Goal: Feedback & Contribution: Contribute content

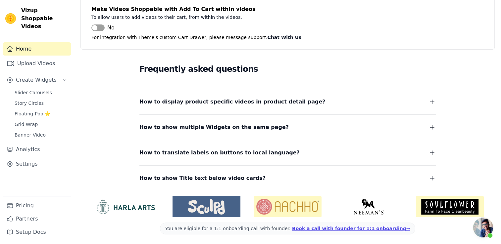
scroll to position [842, 0]
click at [42, 99] on link "Story Circles" at bounding box center [41, 103] width 61 height 9
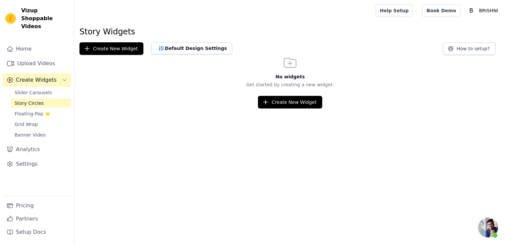
scroll to position [843, 0]
click at [494, 228] on span "Open chat" at bounding box center [488, 228] width 20 height 20
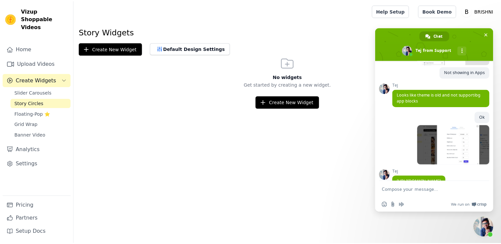
scroll to position [398, 0]
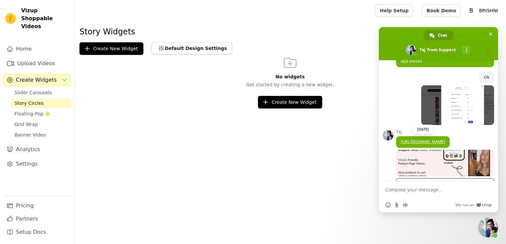
click at [437, 145] on link "[URL][DOMAIN_NAME]" at bounding box center [423, 142] width 44 height 6
click at [33, 89] on span "Slider Carousels" at bounding box center [33, 92] width 37 height 7
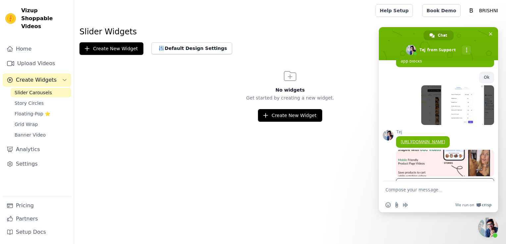
click at [33, 89] on span "Slider Carousels" at bounding box center [33, 92] width 37 height 7
click at [288, 113] on button "Create New Widget" at bounding box center [290, 115] width 64 height 13
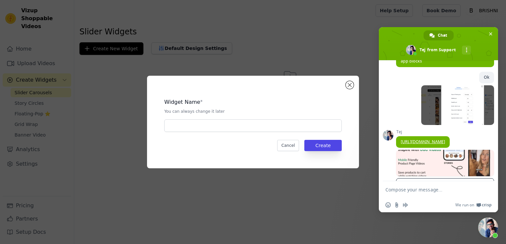
click at [258, 133] on div "Widget Name * You can always change it later Cancel Create" at bounding box center [253, 122] width 191 height 72
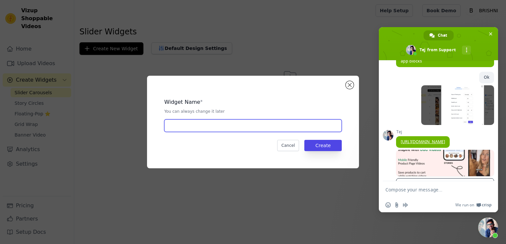
click at [257, 130] on input "text" at bounding box center [253, 126] width 178 height 13
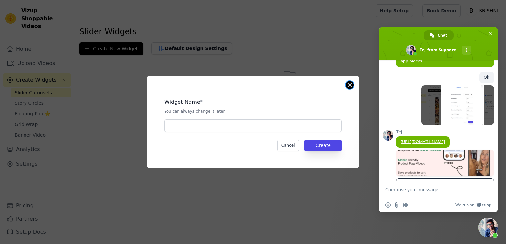
click at [351, 83] on button "Close modal" at bounding box center [350, 85] width 8 height 8
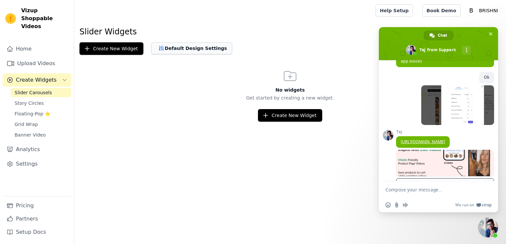
click at [176, 53] on button "Default Design Settings" at bounding box center [191, 48] width 81 height 12
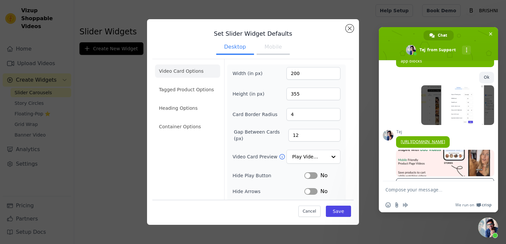
click at [273, 50] on button "Mobile" at bounding box center [273, 47] width 33 height 15
click at [349, 27] on button "Close modal" at bounding box center [350, 29] width 8 height 8
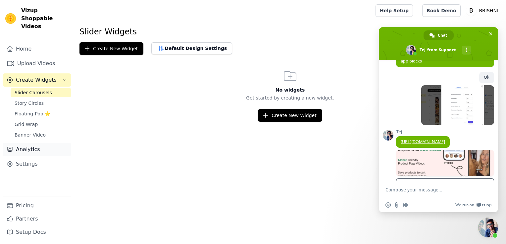
click at [33, 143] on link "Analytics" at bounding box center [37, 149] width 69 height 13
select select "6"
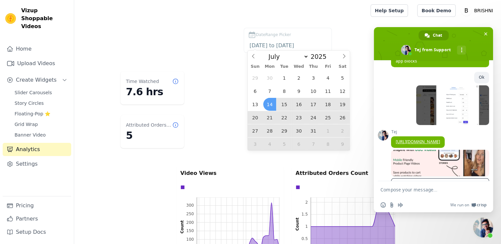
click at [358, 41] on div "DateRange Picker 2025-07-14 to 2025-08-13" at bounding box center [287, 42] width 401 height 28
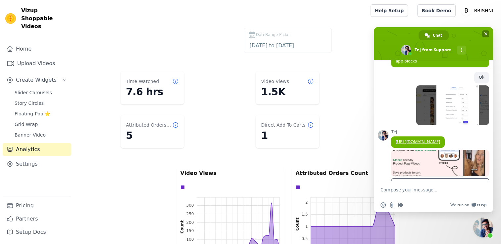
click at [484, 36] on span "Close chat" at bounding box center [485, 33] width 7 height 7
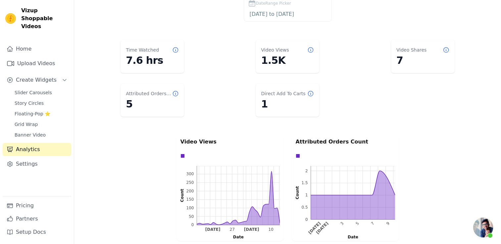
scroll to position [99, 0]
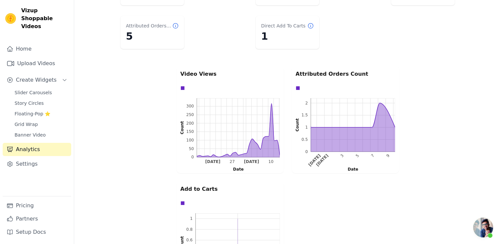
click at [400, 75] on div "Video Views 0 50 100 150 200 250 300 0 50 100 150 200 250 300 Count Jul 20 27 A…" at bounding box center [287, 177] width 225 height 225
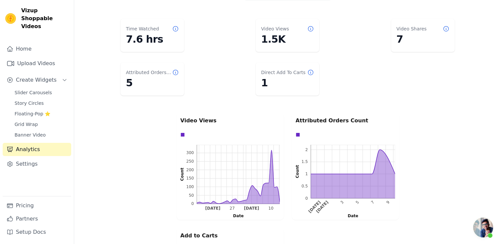
scroll to position [33, 0]
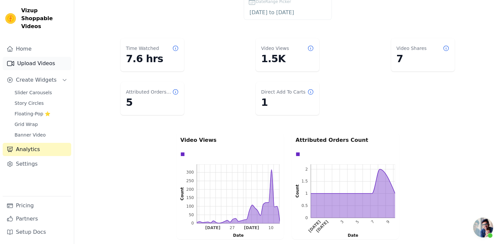
click at [33, 59] on link "Upload Videos" at bounding box center [37, 63] width 69 height 13
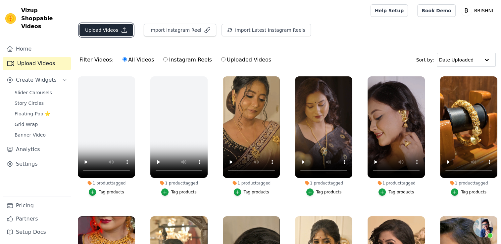
click at [106, 30] on button "Upload Videos" at bounding box center [107, 30] width 54 height 13
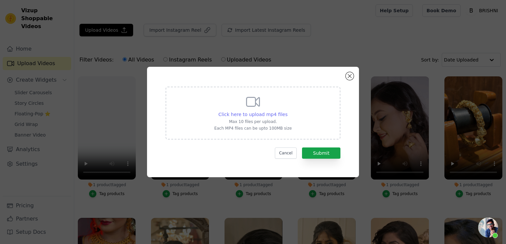
click at [276, 114] on span "Click here to upload mp4 files" at bounding box center [253, 114] width 69 height 5
click at [287, 111] on input "Click here to upload mp4 files Max 10 files per upload. Each MP4 files can be u…" at bounding box center [287, 111] width 0 height 0
type input "C:\fakepath\Oval frame.mp4"
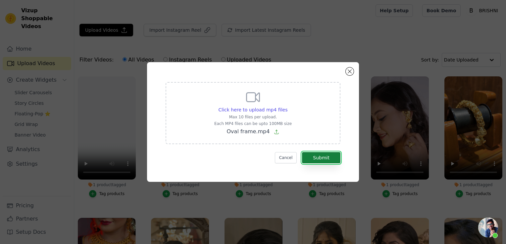
click at [333, 159] on button "Submit" at bounding box center [321, 157] width 38 height 11
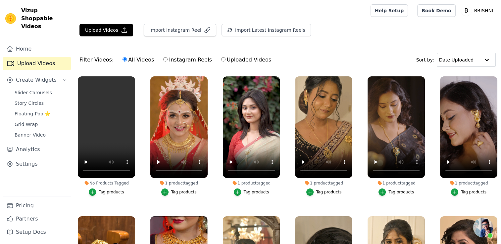
scroll to position [398, 0]
click at [116, 192] on div "Tag products" at bounding box center [112, 192] width 26 height 5
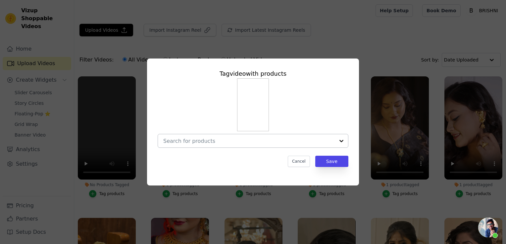
click at [200, 143] on input "No Products Tagged Tag video with products Cancel Save Tag products" at bounding box center [249, 141] width 172 height 6
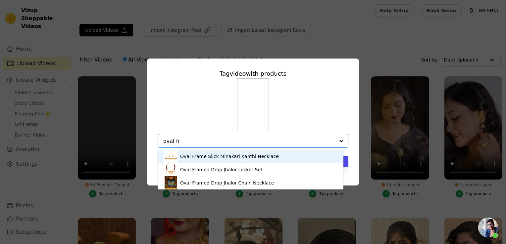
type input "oval fra"
click at [197, 157] on div "Oval Frame Slick Minakari Kanthi Necklace" at bounding box center [229, 156] width 99 height 7
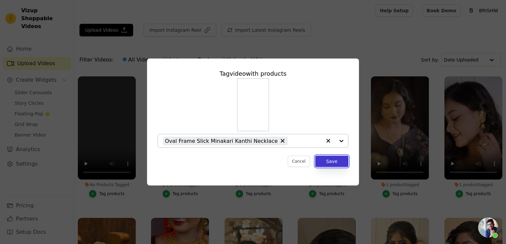
click at [330, 164] on button "Save" at bounding box center [331, 161] width 33 height 11
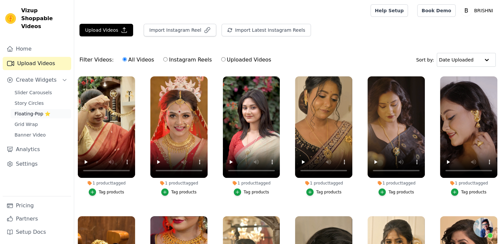
click at [37, 111] on span "Floating-Pop ⭐" at bounding box center [33, 114] width 36 height 7
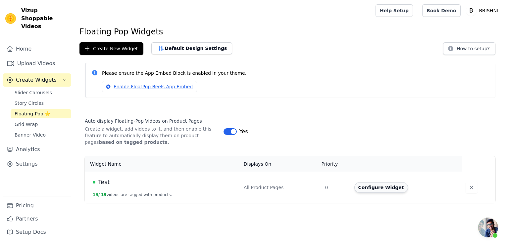
click at [375, 189] on button "Configure Widget" at bounding box center [381, 188] width 54 height 11
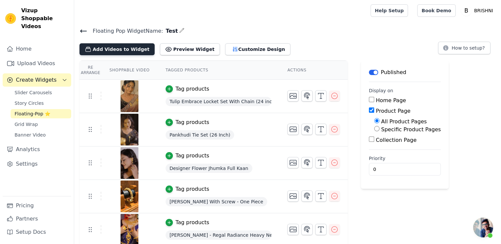
click at [117, 51] on button "Add Videos to Widget" at bounding box center [117, 49] width 75 height 12
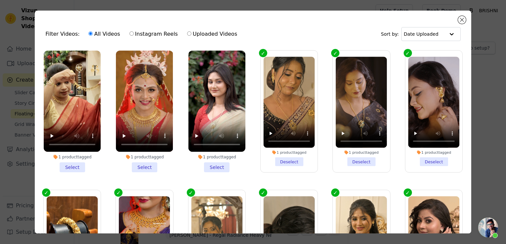
click at [214, 167] on li "1 product tagged Select" at bounding box center [216, 112] width 57 height 122
click at [0, 0] on input "1 product tagged Select" at bounding box center [0, 0] width 0 height 0
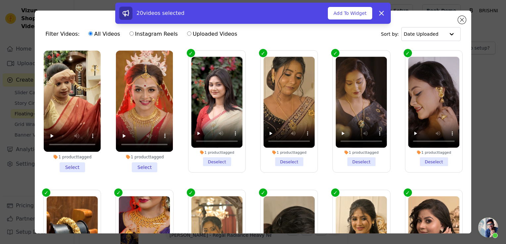
click at [146, 164] on li "1 product tagged Select" at bounding box center [144, 112] width 57 height 122
click at [0, 0] on input "1 product tagged Select" at bounding box center [0, 0] width 0 height 0
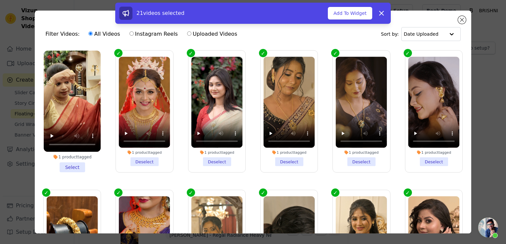
click at [78, 165] on li "1 product tagged Select" at bounding box center [72, 112] width 57 height 122
click at [0, 0] on input "1 product tagged Select" at bounding box center [0, 0] width 0 height 0
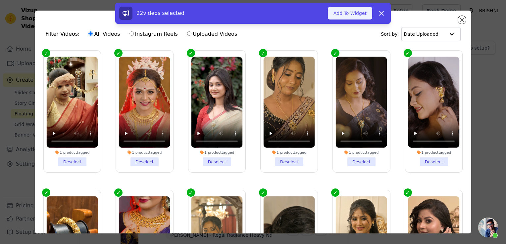
click at [352, 18] on button "Add To Widget" at bounding box center [350, 13] width 44 height 13
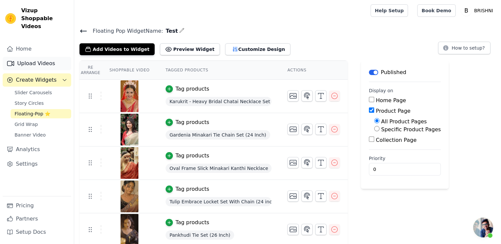
click at [42, 57] on link "Upload Videos" at bounding box center [37, 63] width 69 height 13
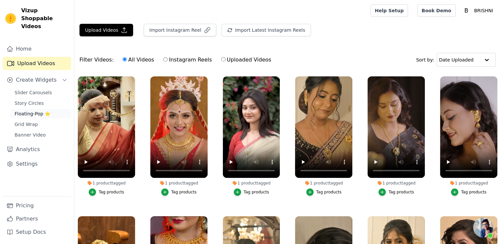
click at [38, 111] on span "Floating-Pop ⭐" at bounding box center [33, 114] width 36 height 7
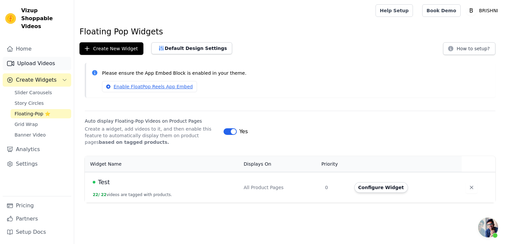
click at [38, 57] on link "Upload Videos" at bounding box center [37, 63] width 69 height 13
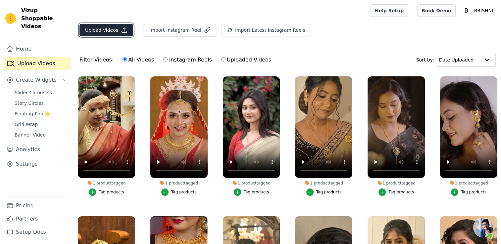
click at [90, 29] on button "Upload Videos" at bounding box center [107, 30] width 54 height 13
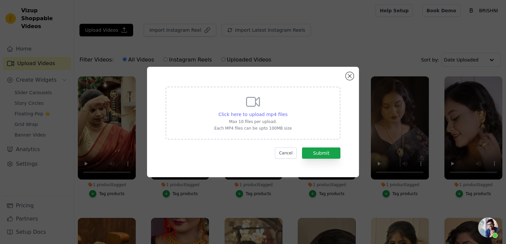
click at [265, 114] on span "Click here to upload mp4 files" at bounding box center [253, 114] width 69 height 5
click at [287, 111] on input "Click here to upload mp4 files Max 10 files per upload. Each MP4 files can be u…" at bounding box center [287, 111] width 0 height 0
type input "C:\fakepath\Oval chatai.mp4"
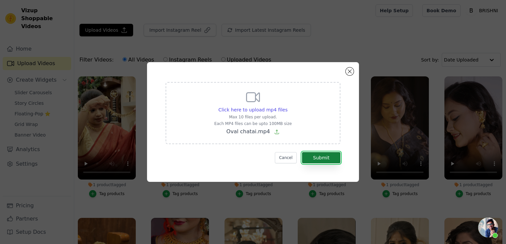
click at [325, 162] on button "Submit" at bounding box center [321, 157] width 38 height 11
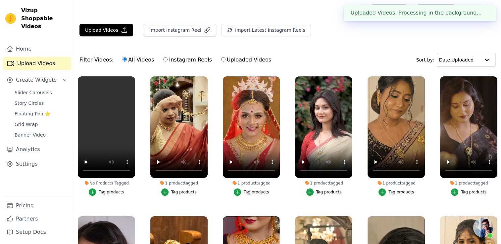
click at [121, 193] on div "Tag products" at bounding box center [112, 192] width 26 height 5
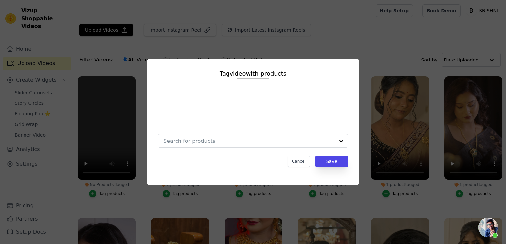
click at [221, 153] on div "Tag video with products Cancel Save" at bounding box center [252, 118] width 201 height 109
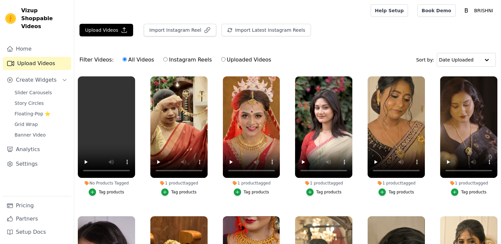
click at [108, 190] on div "Tag products" at bounding box center [112, 192] width 26 height 5
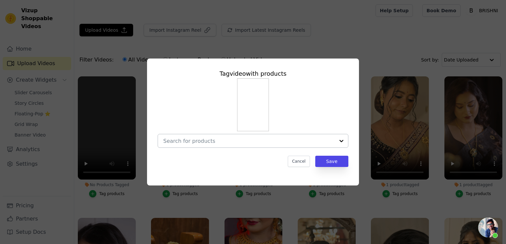
scroll to position [398, 0]
click at [193, 144] on input "No Products Tagged Tag video with products Cancel Save Tag products" at bounding box center [249, 141] width 172 height 6
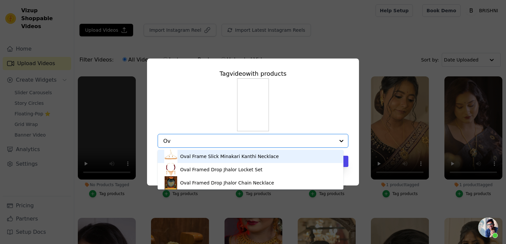
type input "O"
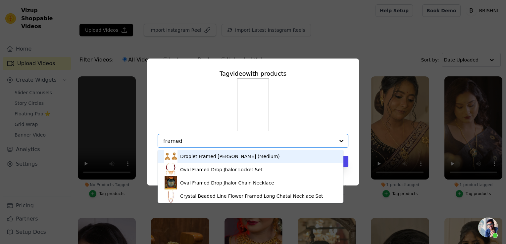
type input "framed"
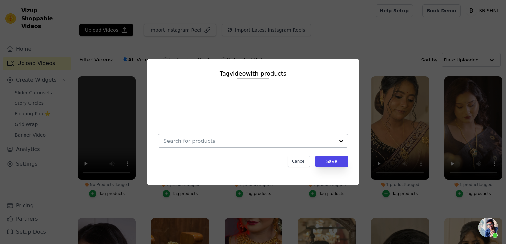
click at [178, 137] on div at bounding box center [249, 140] width 172 height 13
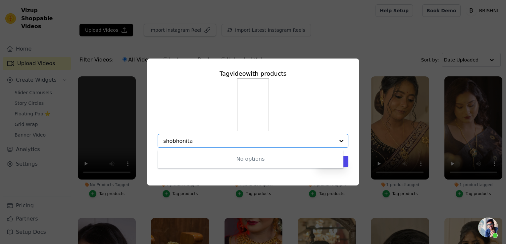
click at [168, 142] on input "shobhonita" at bounding box center [249, 141] width 172 height 6
click at [187, 141] on input "sobhonita" at bounding box center [249, 141] width 172 height 6
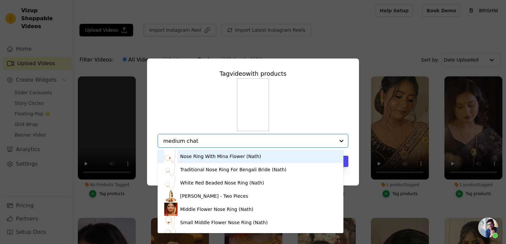
type input "medium chata"
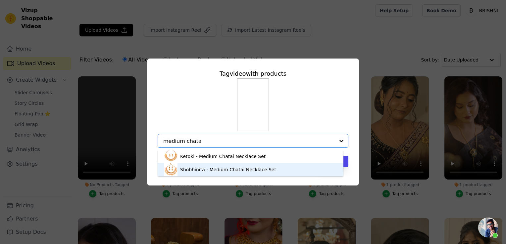
click at [198, 170] on div "Shobhinita - Medium Chatai Necklace Set" at bounding box center [228, 170] width 96 height 7
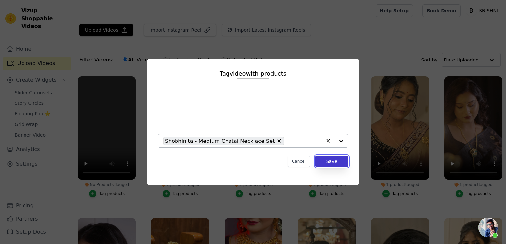
click at [339, 164] on button "Save" at bounding box center [331, 161] width 33 height 11
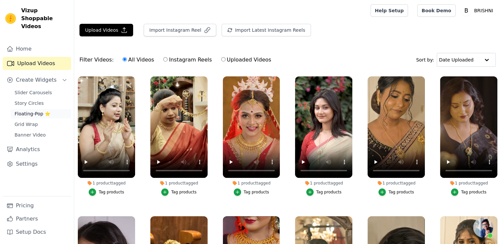
click at [35, 111] on span "Floating-Pop ⭐" at bounding box center [33, 114] width 36 height 7
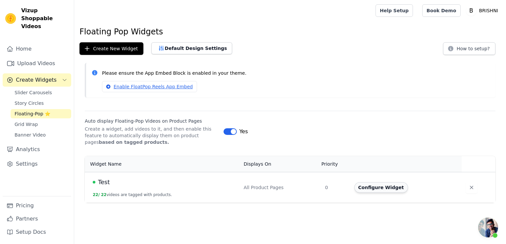
click at [381, 186] on button "Configure Widget" at bounding box center [381, 188] width 54 height 11
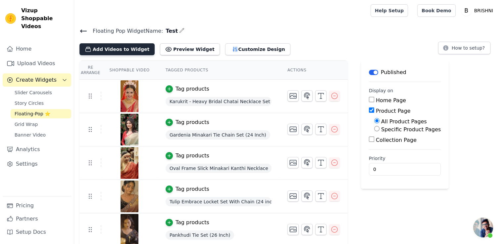
click at [126, 55] on button "Add Videos to Widget" at bounding box center [117, 49] width 75 height 12
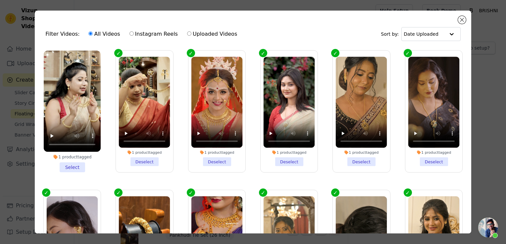
click at [64, 166] on li "1 product tagged Select" at bounding box center [72, 112] width 57 height 122
click at [0, 0] on input "1 product tagged Select" at bounding box center [0, 0] width 0 height 0
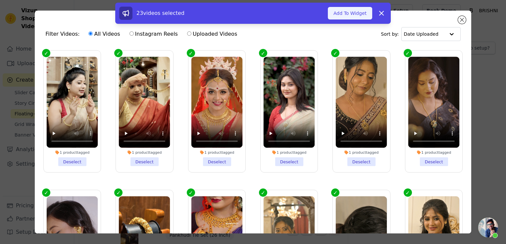
click at [350, 15] on button "Add To Widget" at bounding box center [350, 13] width 44 height 13
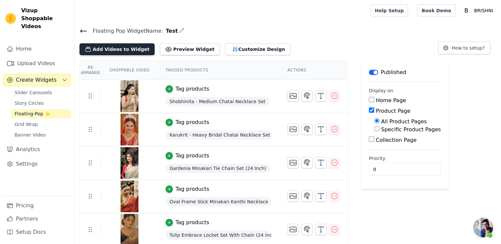
click at [95, 49] on button "Add Videos to Widget" at bounding box center [117, 49] width 75 height 12
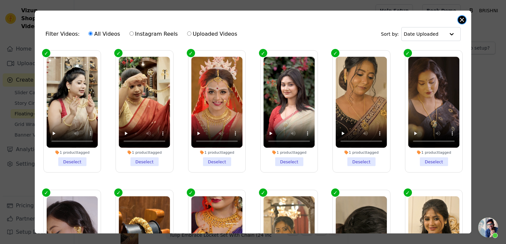
click at [460, 23] on button "Close modal" at bounding box center [462, 20] width 8 height 8
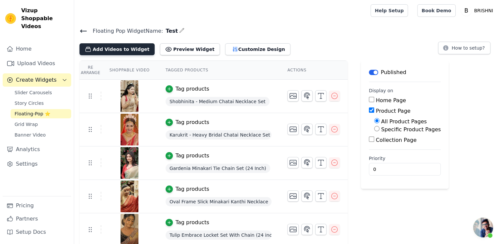
click at [102, 50] on button "Add Videos to Widget" at bounding box center [117, 49] width 75 height 12
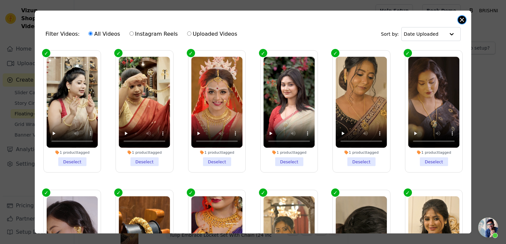
click at [463, 17] on button "Close modal" at bounding box center [462, 20] width 8 height 8
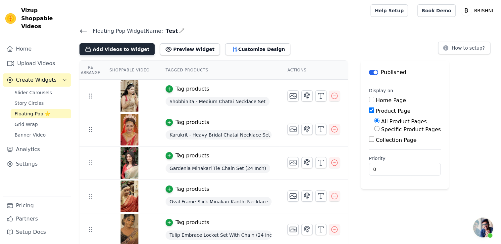
click at [121, 46] on button "Add Videos to Widget" at bounding box center [117, 49] width 75 height 12
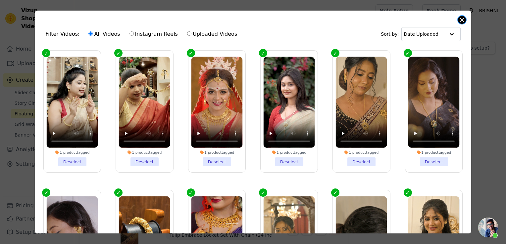
click at [460, 22] on button "Close modal" at bounding box center [462, 20] width 8 height 8
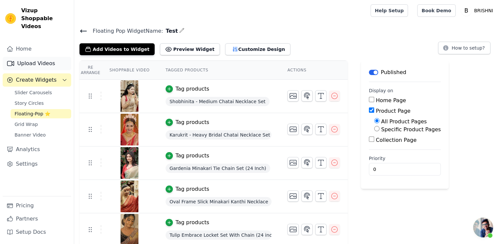
click at [27, 57] on link "Upload Videos" at bounding box center [37, 63] width 69 height 13
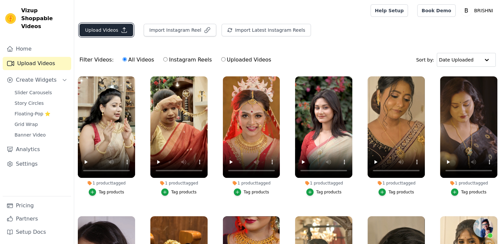
click at [101, 34] on button "Upload Videos" at bounding box center [107, 30] width 54 height 13
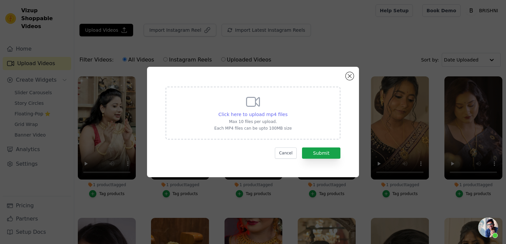
click at [257, 114] on span "Click here to upload mp4 files" at bounding box center [253, 114] width 69 height 5
click at [287, 111] on input "Click here to upload mp4 files Max 10 files per upload. Each MP4 files can be u…" at bounding box center [287, 111] width 0 height 0
type input "C:\fakepath\Nature Craft.mp4"
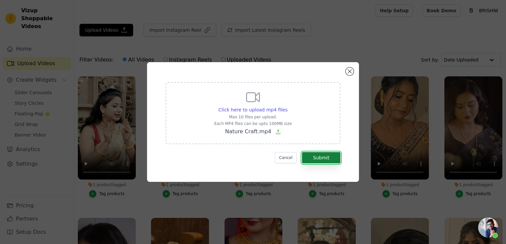
click at [317, 158] on button "Submit" at bounding box center [321, 157] width 38 height 11
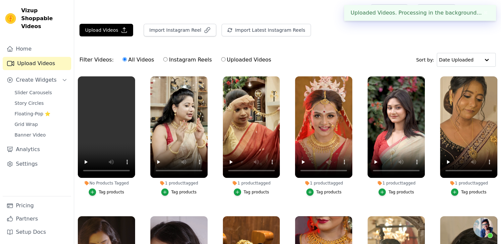
click at [103, 195] on button "Tag products" at bounding box center [106, 192] width 35 height 7
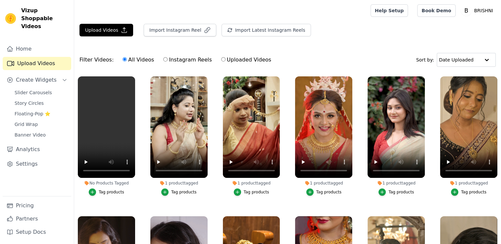
click at [114, 190] on div "Tag products" at bounding box center [112, 192] width 26 height 5
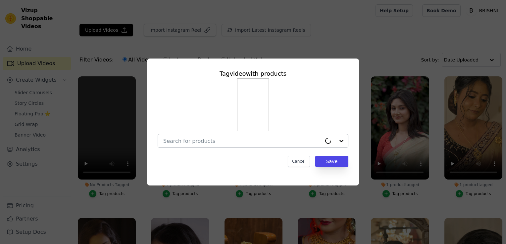
click at [179, 144] on input "No Products Tagged Tag video with products Cancel Save Tag products" at bounding box center [242, 141] width 158 height 6
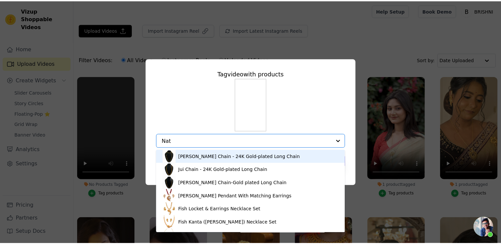
scroll to position [398, 0]
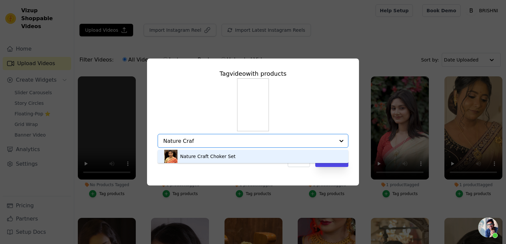
type input "Nature Craft"
click at [184, 157] on div "Nature Craft Choker Set" at bounding box center [207, 156] width 55 height 7
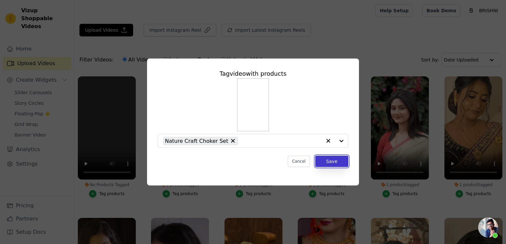
click at [336, 166] on button "Save" at bounding box center [331, 161] width 33 height 11
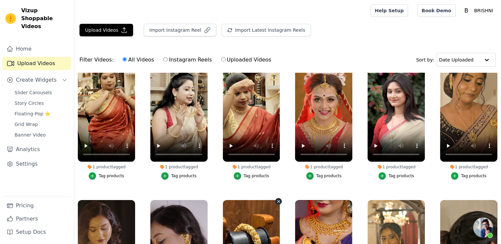
scroll to position [0, 0]
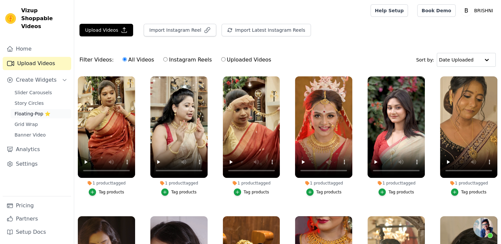
click at [37, 111] on span "Floating-Pop ⭐" at bounding box center [33, 114] width 36 height 7
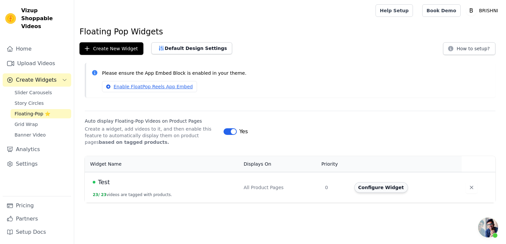
click at [370, 191] on button "Configure Widget" at bounding box center [381, 188] width 54 height 11
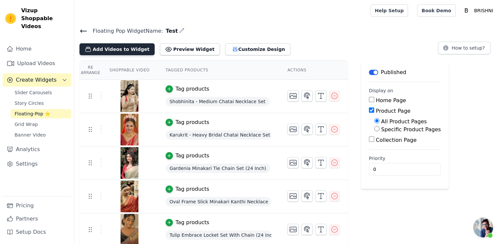
click at [125, 49] on button "Add Videos to Widget" at bounding box center [117, 49] width 75 height 12
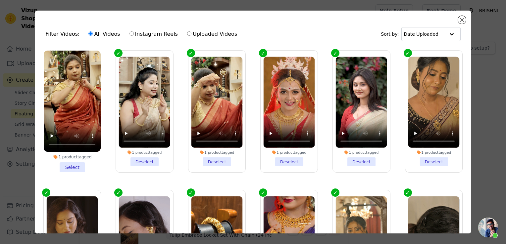
click at [72, 168] on li "1 product tagged Select" at bounding box center [72, 112] width 57 height 122
click at [0, 0] on input "1 product tagged Select" at bounding box center [0, 0] width 0 height 0
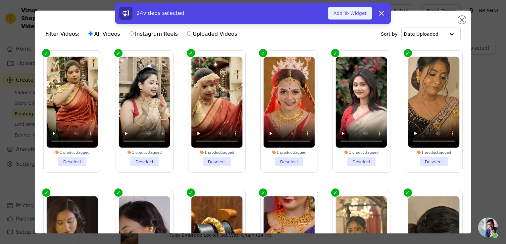
click at [345, 13] on button "Add To Widget" at bounding box center [350, 13] width 44 height 13
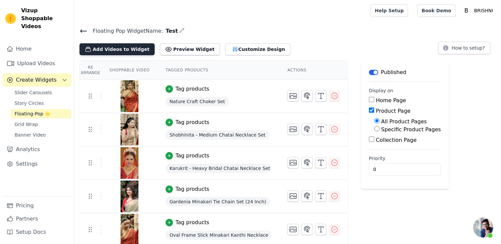
click at [115, 48] on button "Add Videos to Widget" at bounding box center [117, 49] width 75 height 12
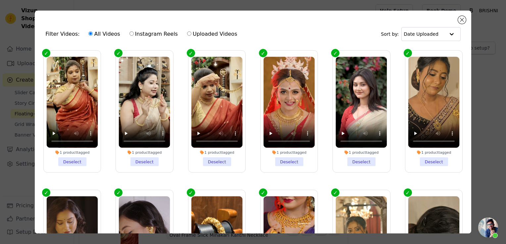
click at [187, 34] on label "Uploaded Videos" at bounding box center [212, 34] width 51 height 9
click at [187, 34] on input "Uploaded Videos" at bounding box center [189, 33] width 4 height 4
radio input "true"
click at [463, 22] on button "Close modal" at bounding box center [462, 20] width 8 height 8
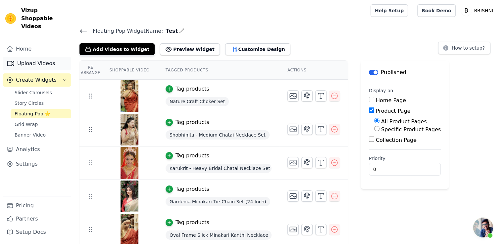
click at [38, 57] on link "Upload Videos" at bounding box center [37, 63] width 69 height 13
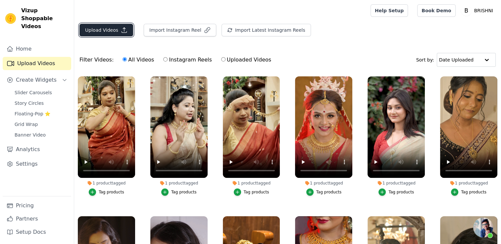
click at [96, 32] on button "Upload Videos" at bounding box center [107, 30] width 54 height 13
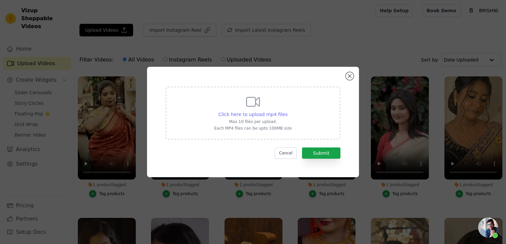
click at [253, 112] on span "Click here to upload mp4 files" at bounding box center [253, 114] width 69 height 5
click at [287, 111] on input "Click here to upload mp4 files Max 10 files per upload. Each MP4 files can be u…" at bounding box center [287, 111] width 0 height 0
type input "C:\fakepath\VID_20250802192906.mp4"
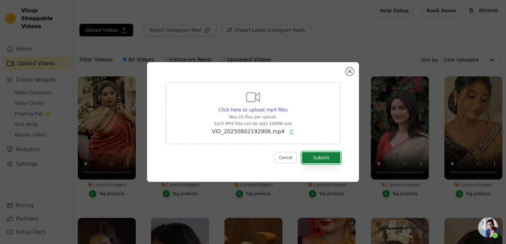
click at [327, 155] on button "Submit" at bounding box center [321, 157] width 38 height 11
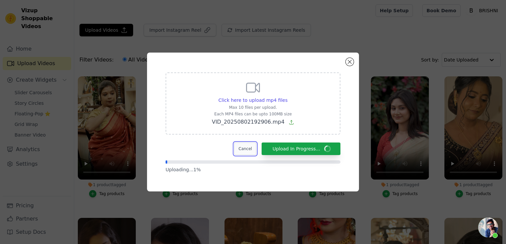
click at [253, 146] on button "Cancel" at bounding box center [245, 149] width 22 height 13
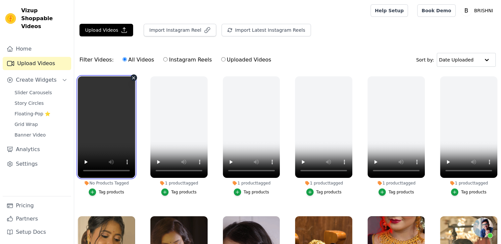
scroll to position [398, 0]
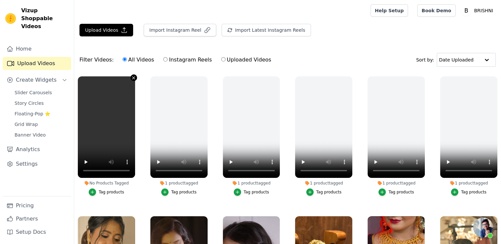
click at [131, 78] on icon "button" at bounding box center [133, 78] width 5 height 5
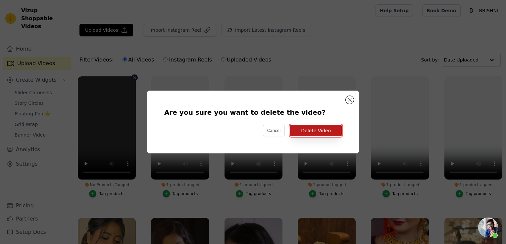
click at [311, 134] on button "Delete Video" at bounding box center [316, 130] width 52 height 11
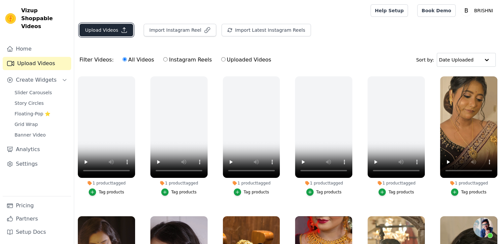
click at [106, 29] on button "Upload Videos" at bounding box center [107, 30] width 54 height 13
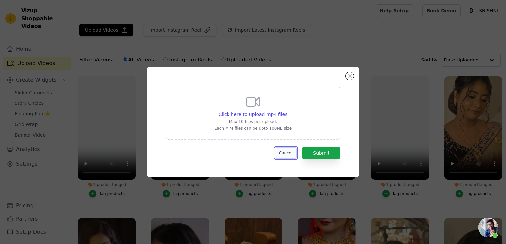
click at [294, 151] on button "Cancel" at bounding box center [286, 153] width 22 height 11
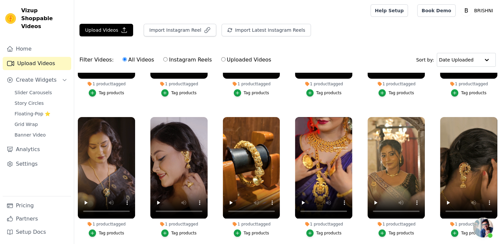
scroll to position [0, 0]
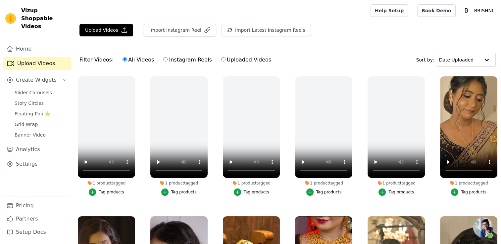
click at [103, 36] on div "Upload Videos Import Instagram Reel Import Latest Instagram Reels Import Latest…" at bounding box center [287, 33] width 427 height 18
click at [105, 27] on button "Upload Videos" at bounding box center [107, 30] width 54 height 13
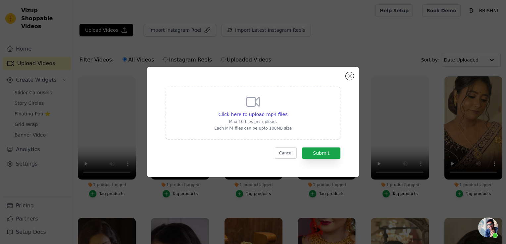
click at [278, 111] on div "Click here to upload mp4 files Max 10 files per upload. Each MP4 files can be u…" at bounding box center [253, 112] width 78 height 37
click at [287, 111] on input "Click here to upload mp4 files Max 10 files per upload. Each MP4 files can be u…" at bounding box center [287, 111] width 0 height 0
type input "C:\fakepath\Royal Cut.mp4"
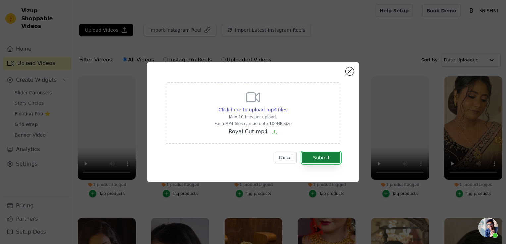
click at [316, 163] on button "Submit" at bounding box center [321, 157] width 38 height 11
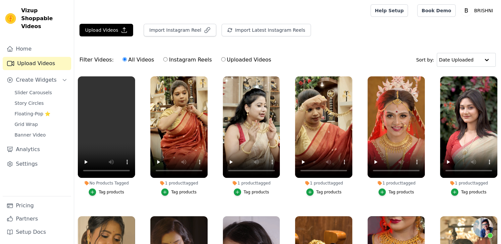
click at [107, 194] on div "Tag products" at bounding box center [112, 192] width 26 height 5
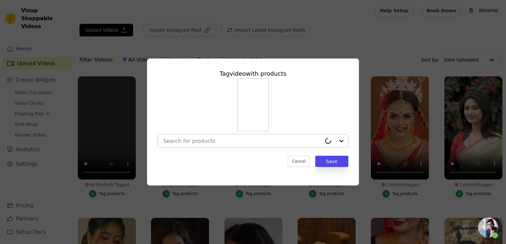
click at [196, 143] on input "No Products Tagged Tag video with products Cancel Save Tag products" at bounding box center [242, 141] width 158 height 6
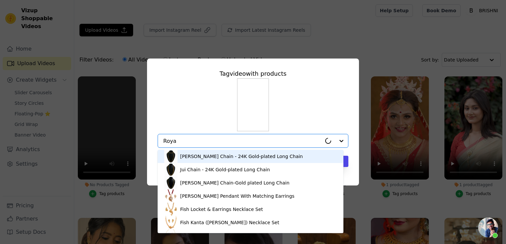
type input "Royal"
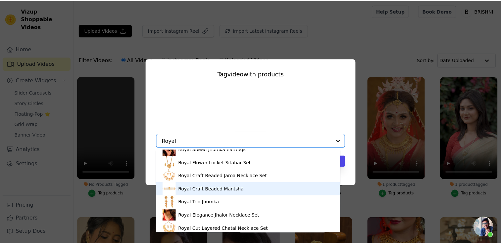
scroll to position [102, 0]
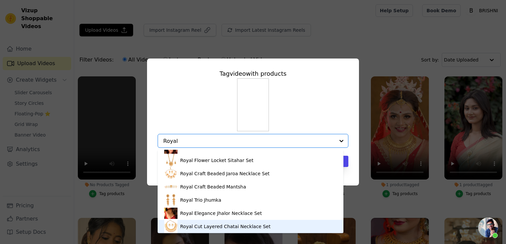
click at [188, 224] on div "Royal Cut Layered Chatai Necklace Set" at bounding box center [225, 227] width 90 height 7
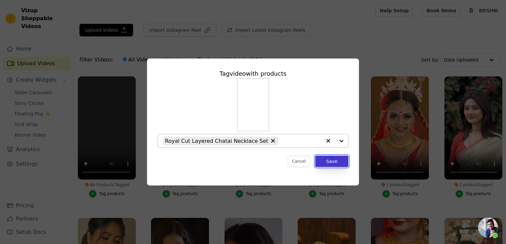
click at [329, 163] on button "Save" at bounding box center [331, 161] width 33 height 11
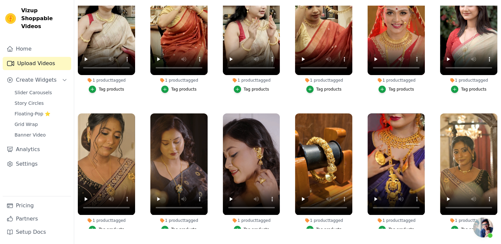
scroll to position [0, 0]
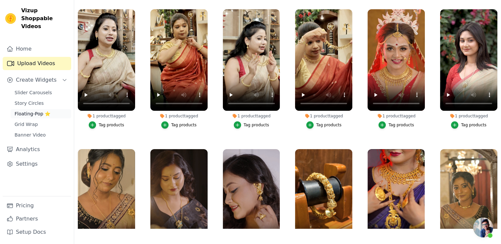
click at [32, 111] on span "Floating-Pop ⭐" at bounding box center [33, 114] width 36 height 7
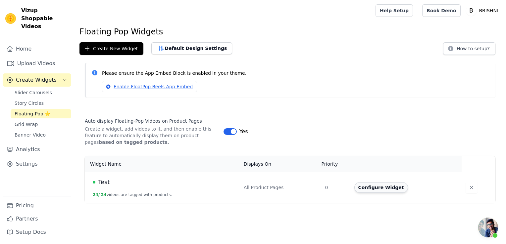
click at [384, 189] on button "Configure Widget" at bounding box center [381, 188] width 54 height 11
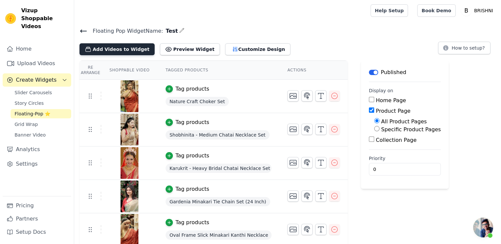
click at [119, 47] on button "Add Videos to Widget" at bounding box center [117, 49] width 75 height 12
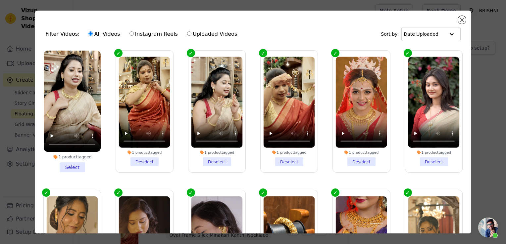
click at [76, 167] on li "1 product tagged Select" at bounding box center [72, 112] width 57 height 122
click at [0, 0] on input "1 product tagged Select" at bounding box center [0, 0] width 0 height 0
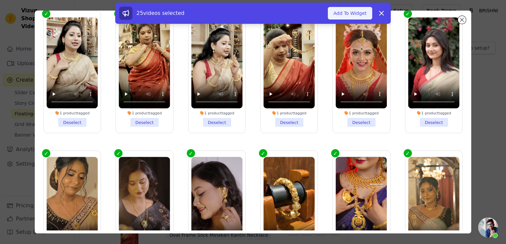
scroll to position [24, 0]
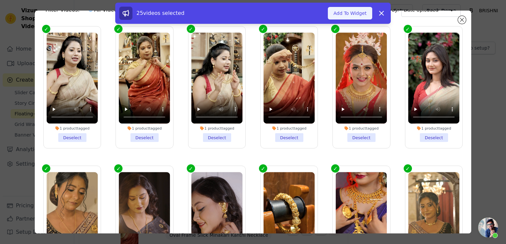
click at [355, 11] on button "Add To Widget" at bounding box center [350, 13] width 44 height 13
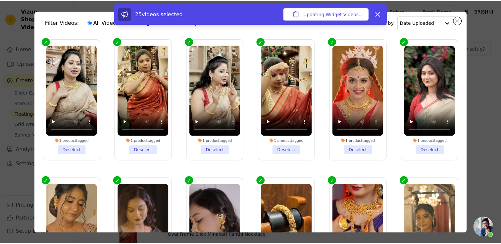
scroll to position [0, 0]
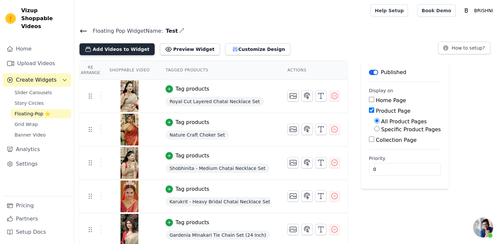
click at [121, 47] on button "Add Videos to Widget" at bounding box center [117, 49] width 75 height 12
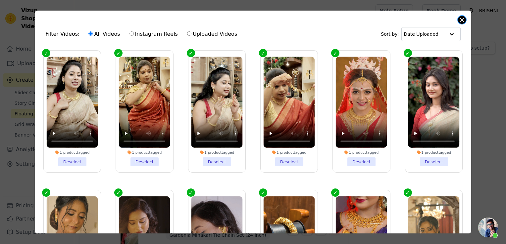
click at [461, 20] on button "Close modal" at bounding box center [462, 20] width 8 height 8
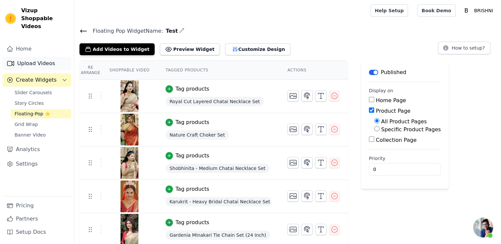
click at [44, 58] on link "Upload Videos" at bounding box center [37, 63] width 69 height 13
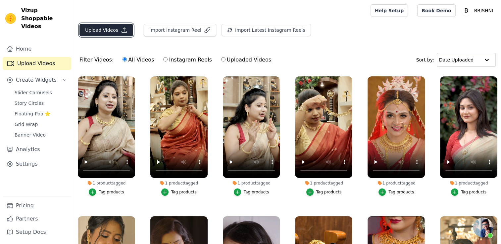
click at [93, 33] on button "Upload Videos" at bounding box center [107, 30] width 54 height 13
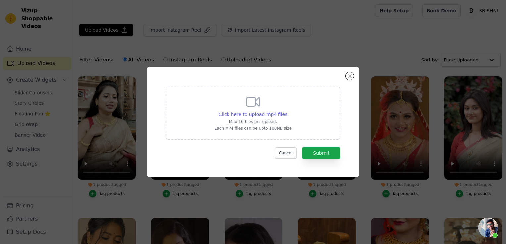
click at [235, 115] on span "Click here to upload mp4 files" at bounding box center [253, 114] width 69 height 5
click at [287, 111] on input "Click here to upload mp4 files Max 10 files per upload. Each MP4 files can be u…" at bounding box center [287, 111] width 0 height 0
click at [228, 113] on span "Click here to upload mp4 files" at bounding box center [253, 114] width 69 height 5
click at [287, 111] on input "Click here to upload mp4 files Max 10 files per upload. Each MP4 files can be u…" at bounding box center [287, 111] width 0 height 0
type input "C:\fakepath\Kanvi.mp4"
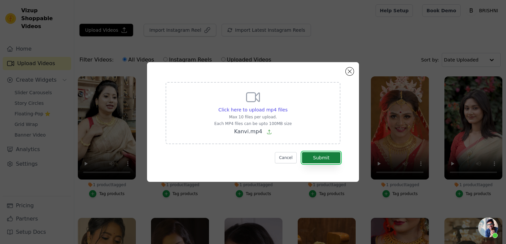
click at [321, 160] on button "Submit" at bounding box center [321, 157] width 38 height 11
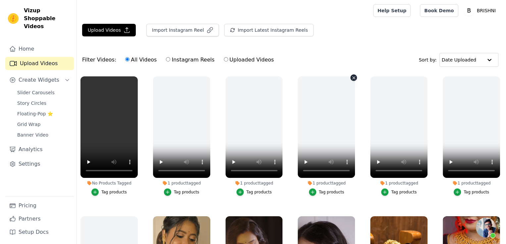
scroll to position [398, 0]
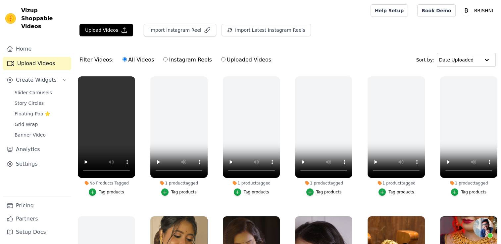
click at [106, 190] on div "Tag products" at bounding box center [112, 192] width 26 height 5
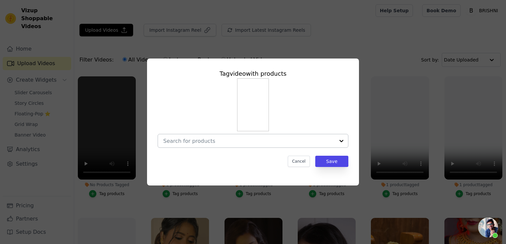
click at [202, 140] on input "No Products Tagged Tag video with products Cancel Save Tag products" at bounding box center [249, 141] width 172 height 6
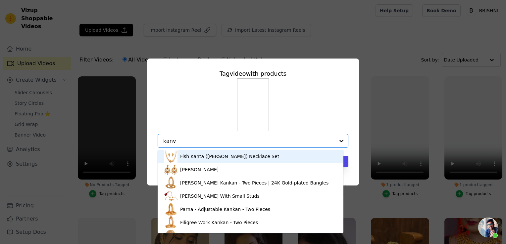
type input "kanvi"
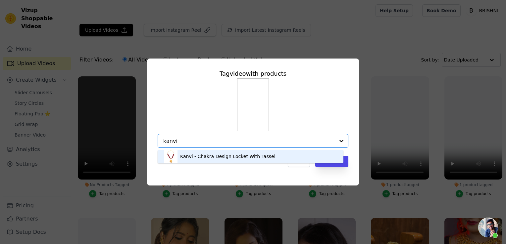
click at [213, 156] on div "Kanvi - Chakra Design Locket With Tassel" at bounding box center [227, 156] width 95 height 7
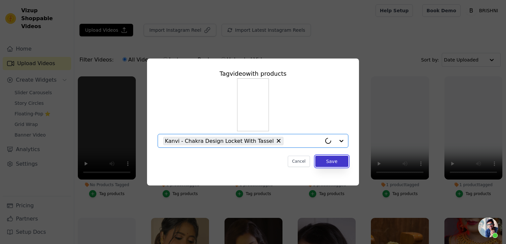
click at [343, 165] on button "Save" at bounding box center [331, 161] width 33 height 11
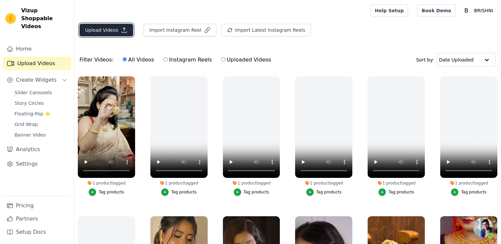
click at [87, 25] on button "Upload Videos" at bounding box center [107, 30] width 54 height 13
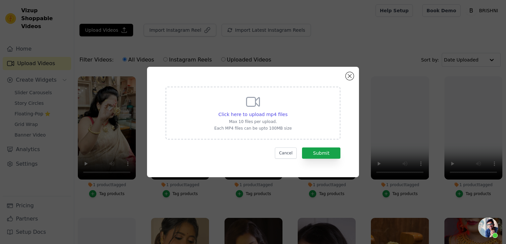
click at [236, 108] on div "Click here to upload mp4 files Max 10 files per upload. Each MP4 files can be u…" at bounding box center [253, 112] width 78 height 37
click at [287, 111] on input "Click here to upload mp4 files Max 10 files per upload. Each MP4 files can be u…" at bounding box center [287, 111] width 0 height 0
type input "C:\fakepath\Jagannath.mp4"
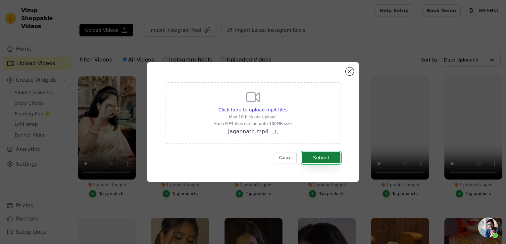
click at [318, 156] on button "Submit" at bounding box center [321, 157] width 38 height 11
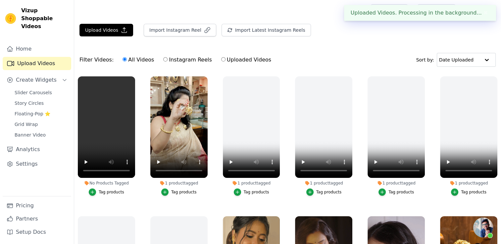
click at [181, 191] on div "Tag products" at bounding box center [184, 192] width 26 height 5
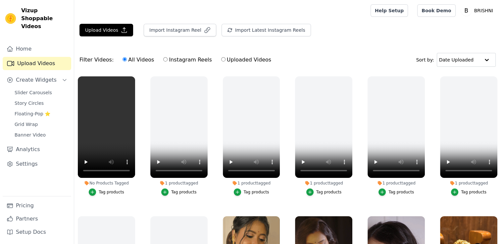
click at [112, 192] on div "Tag products" at bounding box center [112, 192] width 26 height 5
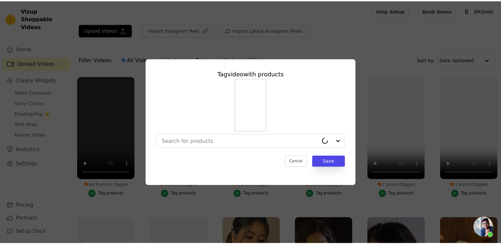
scroll to position [398, 0]
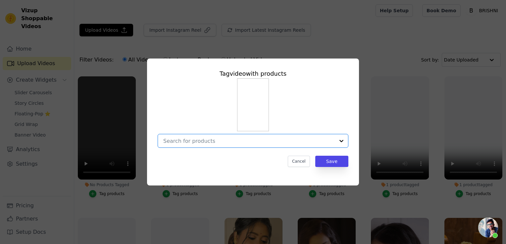
click at [202, 141] on input "No Products Tagged Tag video with products Option undefined, selected. Select i…" at bounding box center [249, 141] width 172 height 6
type input "jaga"
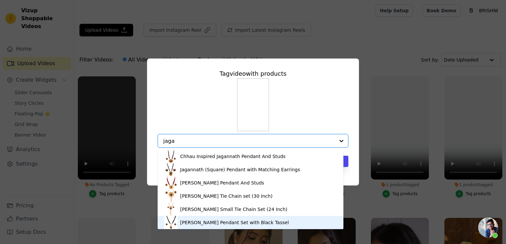
click at [202, 227] on div "[PERSON_NAME] Pendant Set with Black Tassel" at bounding box center [250, 222] width 173 height 13
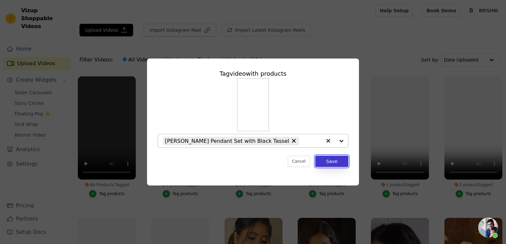
click at [327, 158] on button "Save" at bounding box center [331, 161] width 33 height 11
